Goal: Obtain resource: Obtain resource

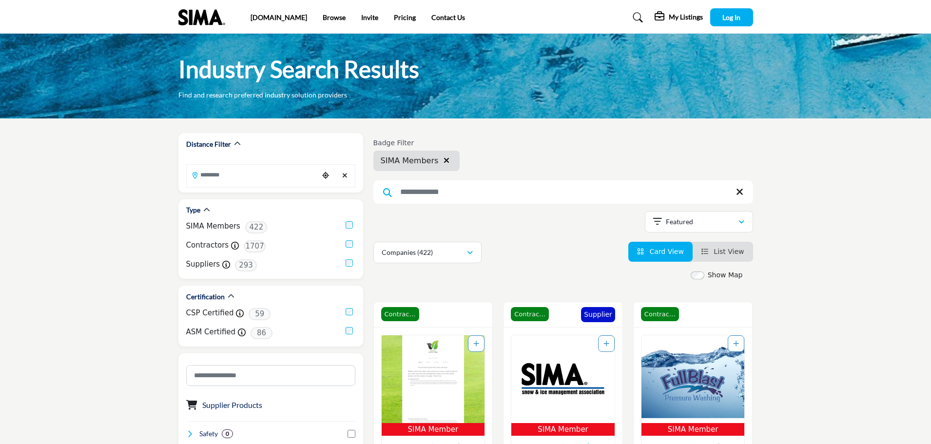
click at [680, 10] on div "My Listings Media Kit My Listings Log In" at bounding box center [704, 17] width 98 height 18
click at [678, 18] on h5 "My Listings" at bounding box center [686, 17] width 34 height 9
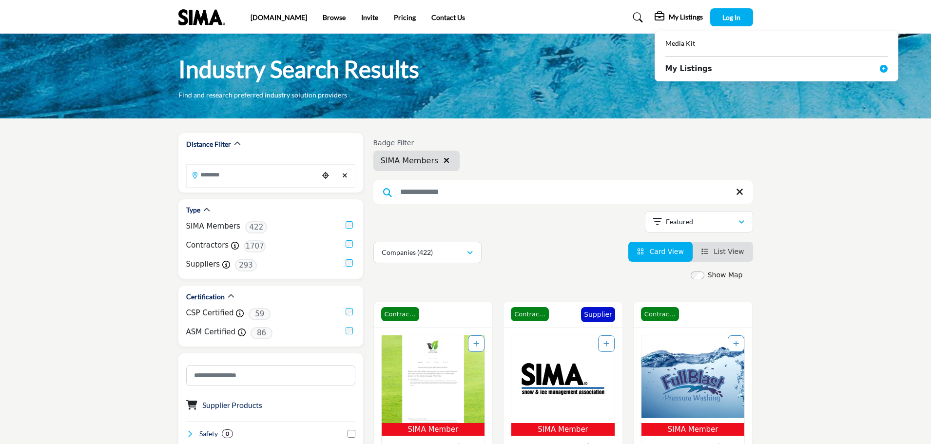
click at [675, 43] on span "Media Kit" at bounding box center [680, 43] width 30 height 8
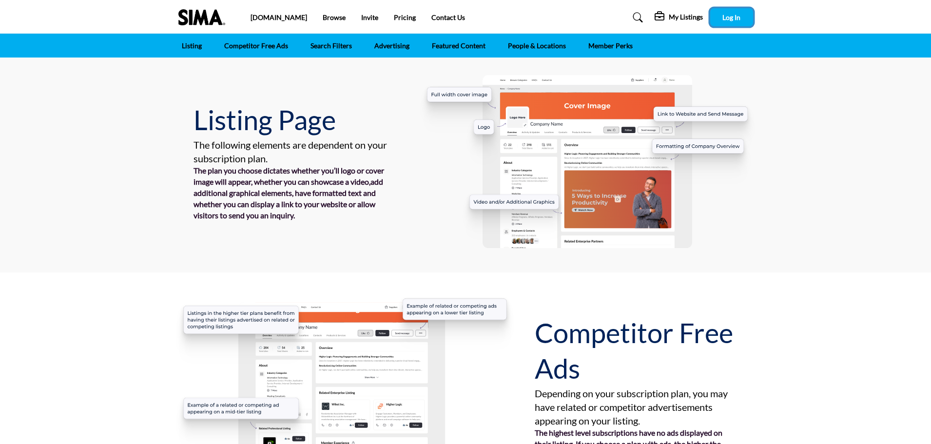
click at [729, 17] on span "Log In" at bounding box center [731, 17] width 18 height 8
